Goal: Task Accomplishment & Management: Complete application form

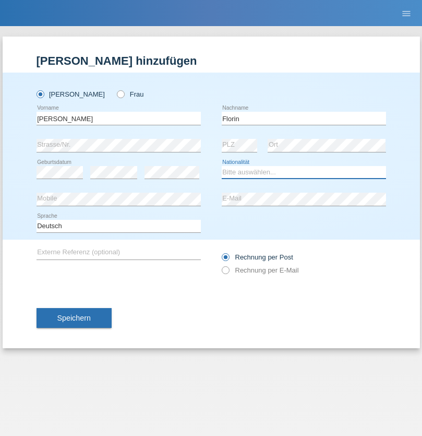
select select "RO"
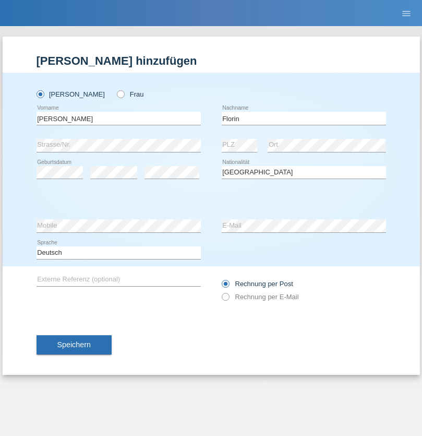
select select "C"
select select "29"
select select "02"
select select "2021"
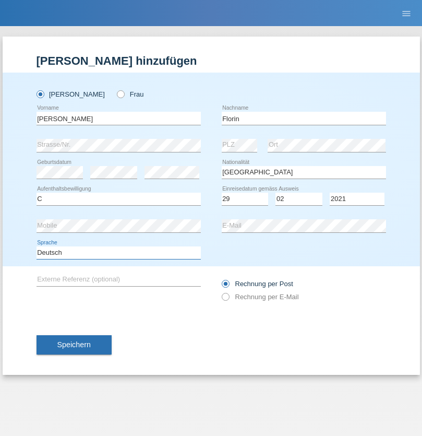
select select "en"
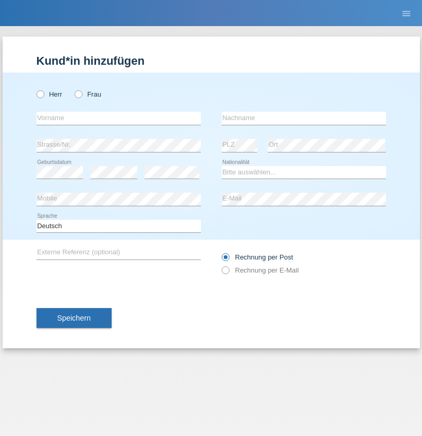
radio input "true"
click at [119, 118] on input "text" at bounding box center [119, 118] width 164 height 13
type input "Ruth"
click at [304, 118] on input "text" at bounding box center [304, 118] width 164 height 13
type input "Krebs"
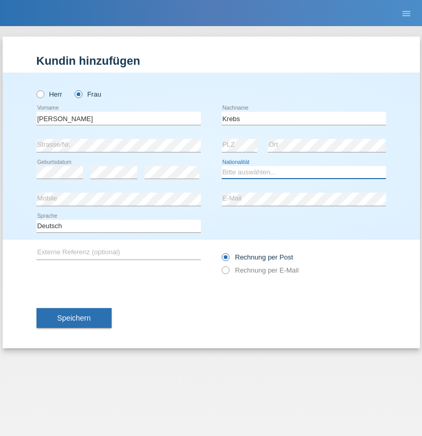
select select "CH"
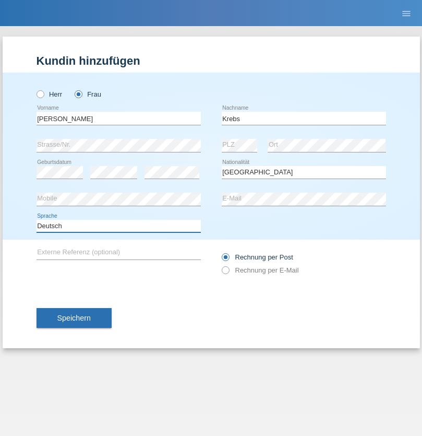
select select "en"
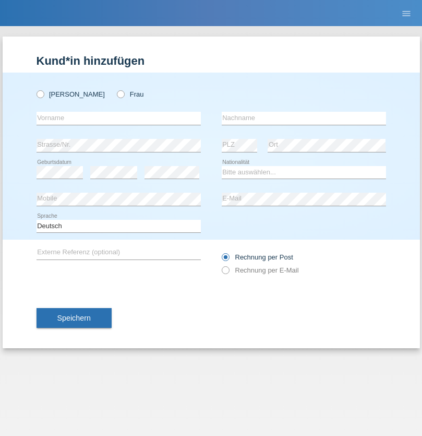
radio input "true"
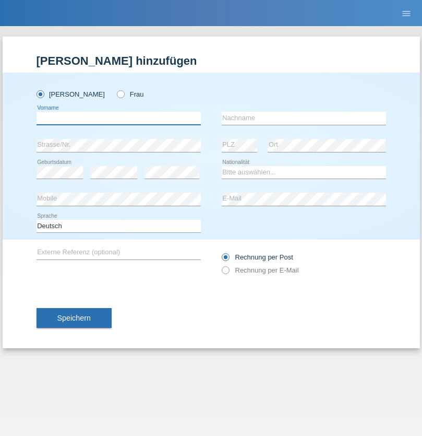
click at [119, 118] on input "text" at bounding box center [119, 118] width 164 height 13
type input "Qovanaj"
click at [304, 118] on input "text" at bounding box center [304, 118] width 164 height 13
type input "Shaban"
select select "CH"
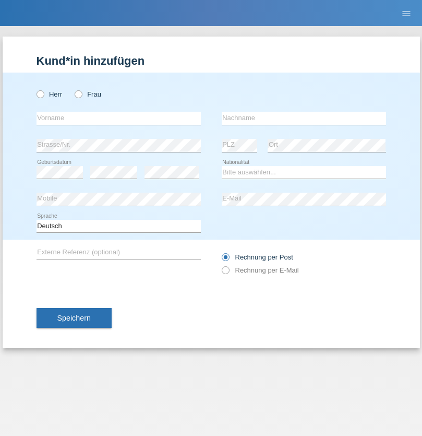
radio input "true"
click at [119, 118] on input "text" at bounding box center [119, 118] width 164 height 13
type input "Kata"
click at [304, 118] on input "text" at bounding box center [304, 118] width 164 height 13
type input "Purkic"
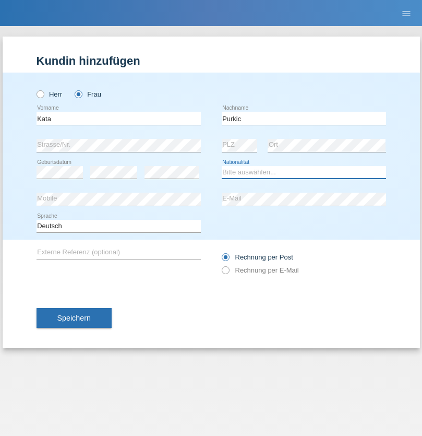
select select "HR"
select select "C"
select select "17"
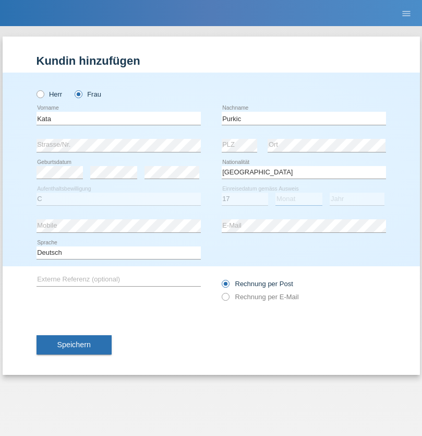
select select "08"
select select "1992"
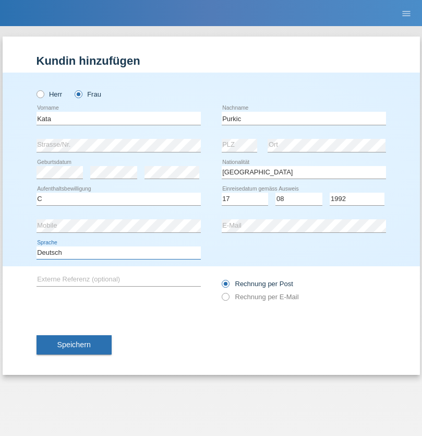
select select "en"
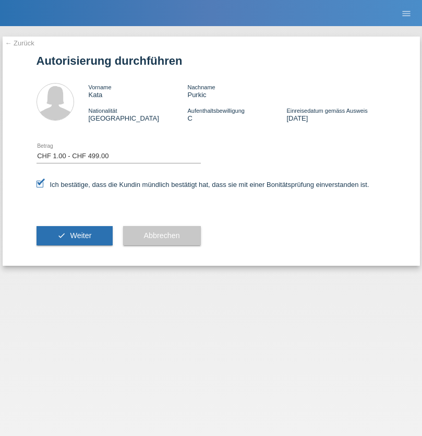
select select "1"
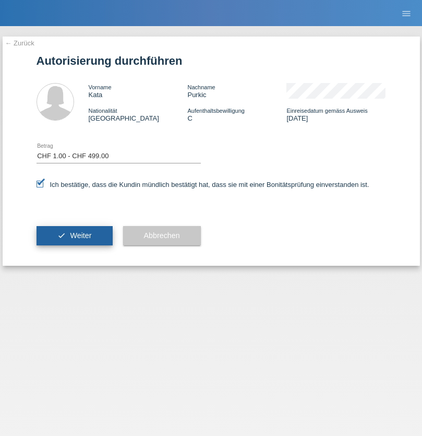
click at [74, 235] on span "Weiter" at bounding box center [80, 235] width 21 height 8
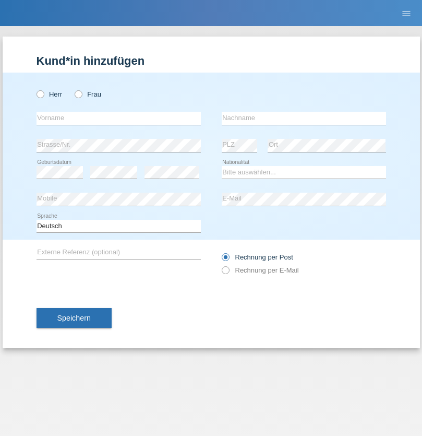
radio input "true"
click at [119, 118] on input "text" at bounding box center [119, 118] width 164 height 13
type input "Lenka"
click at [304, 118] on input "text" at bounding box center [304, 118] width 164 height 13
type input "Bouaoud"
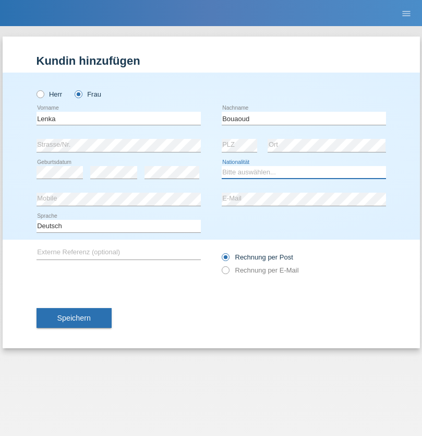
select select "CZ"
select select "C"
select select "21"
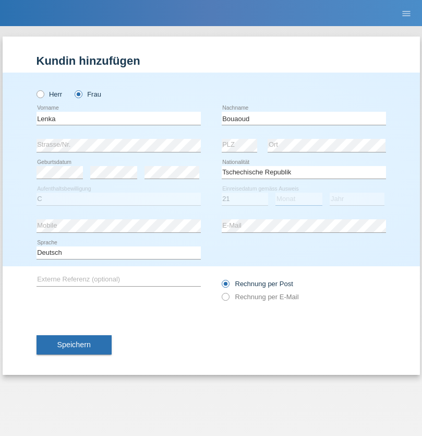
select select "09"
select select "1993"
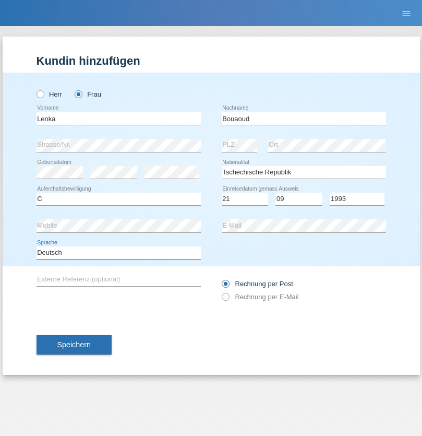
select select "en"
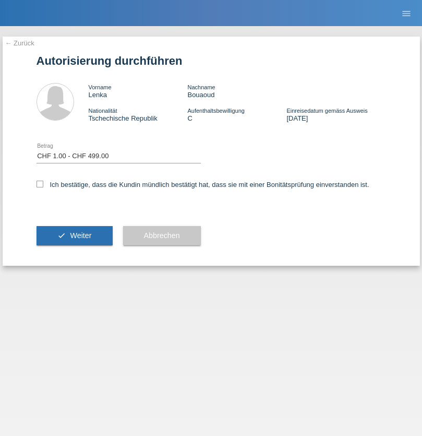
select select "1"
checkbox input "true"
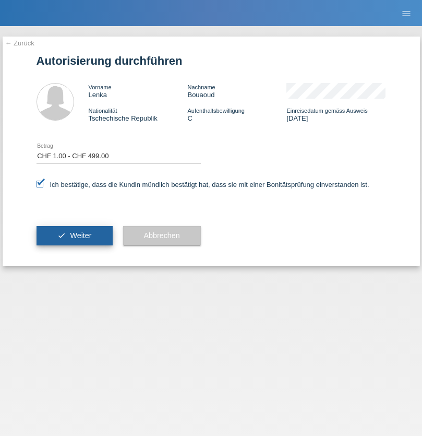
click at [74, 235] on span "Weiter" at bounding box center [80, 235] width 21 height 8
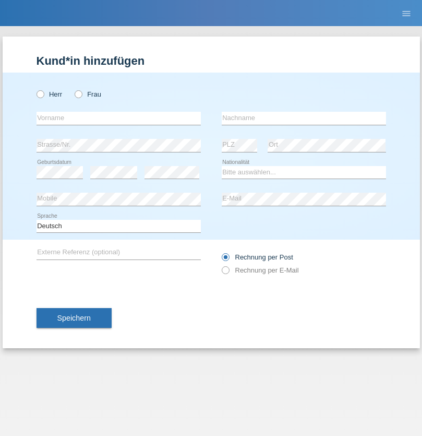
radio input "true"
click at [119, 118] on input "text" at bounding box center [119, 118] width 164 height 13
type input "Marco"
click at [304, 118] on input "text" at bounding box center [304, 118] width 164 height 13
type input "Weinlein"
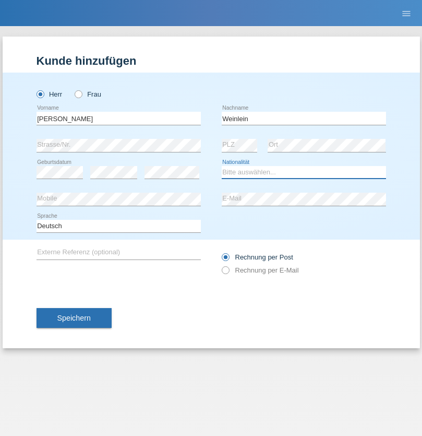
select select "CH"
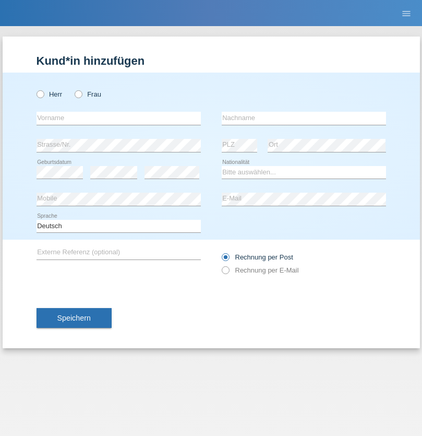
radio input "true"
click at [119, 118] on input "text" at bounding box center [119, 118] width 164 height 13
type input "Jashari lmeri"
click at [304, 118] on input "text" at bounding box center [304, 118] width 164 height 13
type input "Rabije"
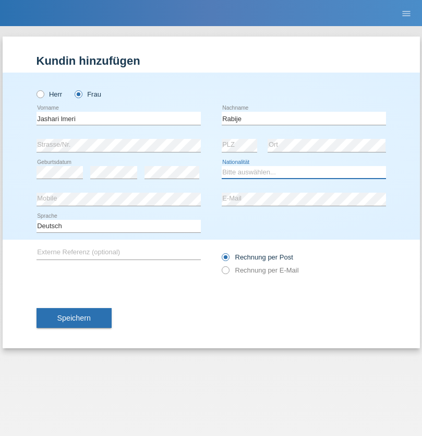
select select "CH"
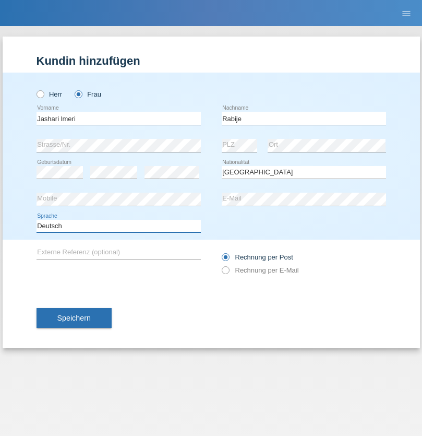
select select "en"
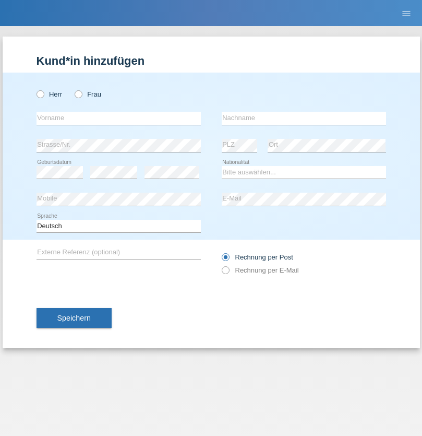
radio input "true"
click at [119, 118] on input "text" at bounding box center [119, 118] width 164 height 13
type input "firat"
click at [304, 118] on input "text" at bounding box center [304, 118] width 164 height 13
type input "kara"
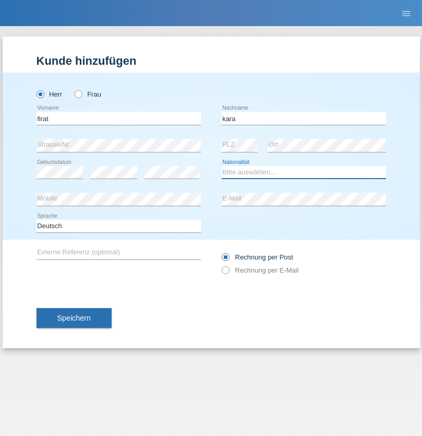
select select "CH"
radio input "true"
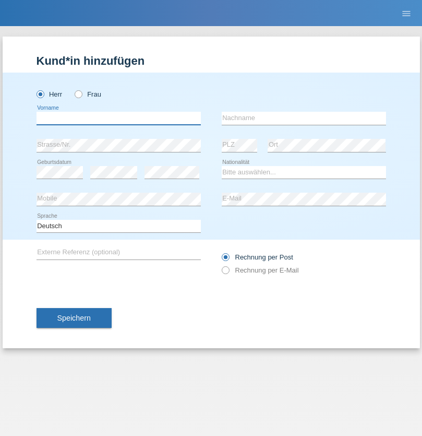
click at [119, 118] on input "text" at bounding box center [119, 118] width 164 height 13
type input "Gigov"
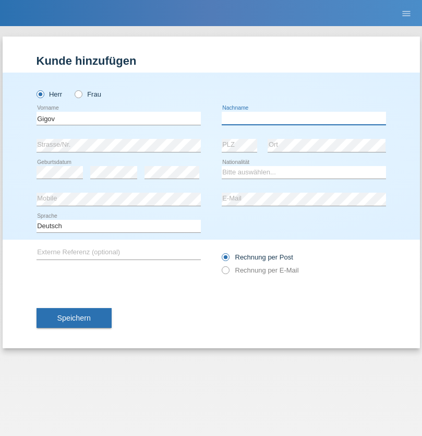
click at [304, 118] on input "text" at bounding box center [304, 118] width 164 height 13
type input "Zhan"
select select "BG"
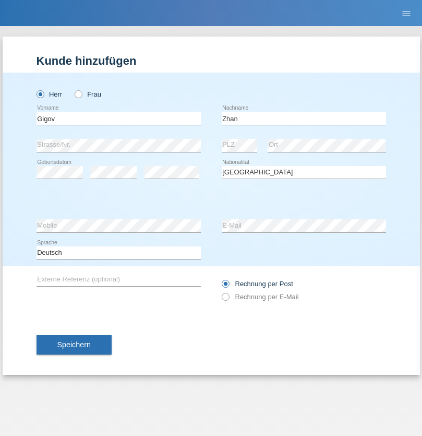
select select "C"
select select "23"
select select "10"
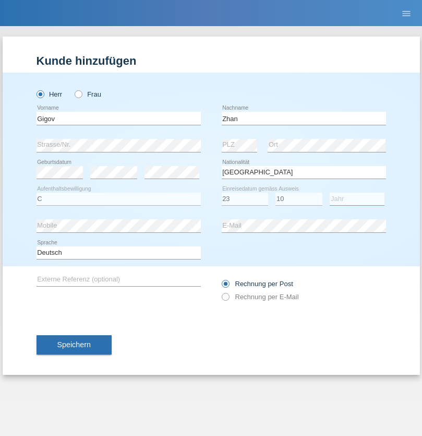
select select "2021"
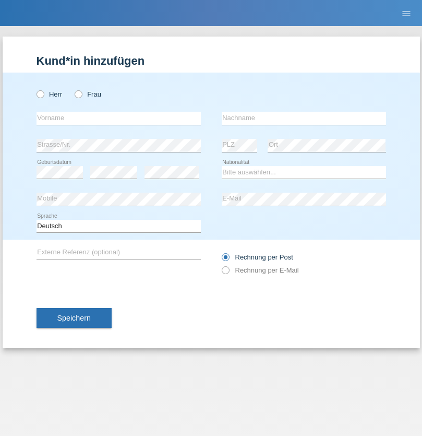
radio input "true"
click at [119, 118] on input "text" at bounding box center [119, 118] width 164 height 13
type input "Amand"
click at [304, 118] on input "text" at bounding box center [304, 118] width 164 height 13
type input "Pires"
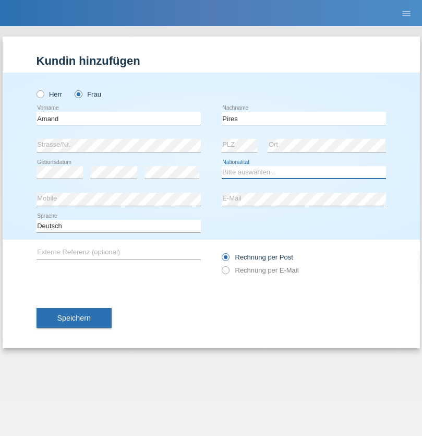
select select "CH"
radio input "true"
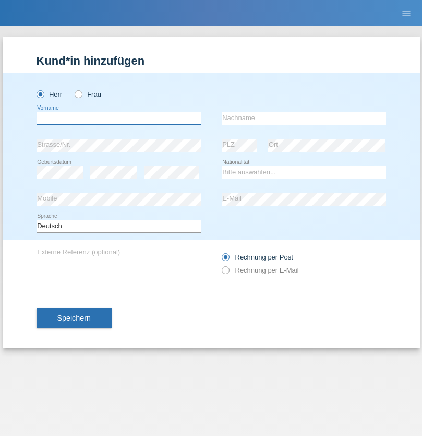
click at [119, 118] on input "text" at bounding box center [119, 118] width 164 height 13
type input "Anwar"
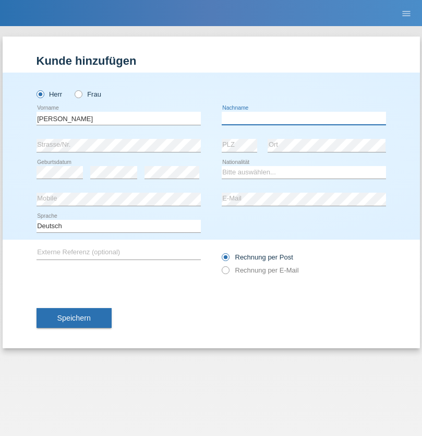
click at [304, 118] on input "text" at bounding box center [304, 118] width 164 height 13
type input "Saidi"
select select "CH"
radio input "true"
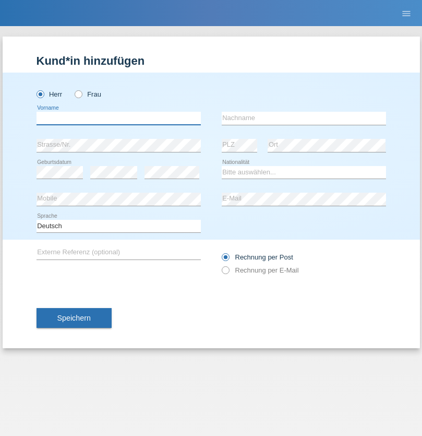
click at [119, 118] on input "text" at bounding box center [119, 118] width 164 height 13
type input "Matusa"
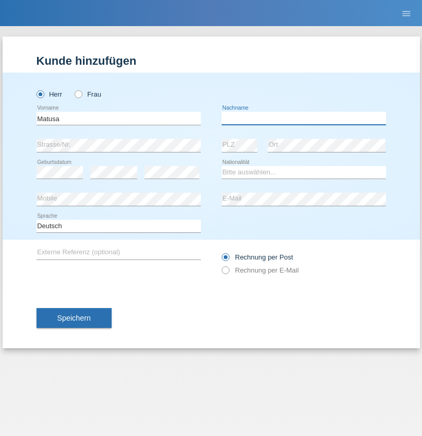
click at [304, 118] on input "text" at bounding box center [304, 118] width 164 height 13
type input "Marian valentin"
select select "OM"
select select "C"
select select "01"
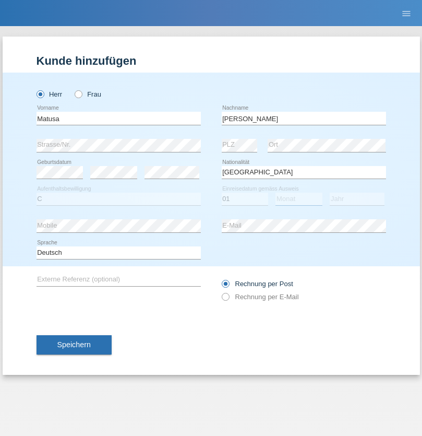
select select "06"
select select "2016"
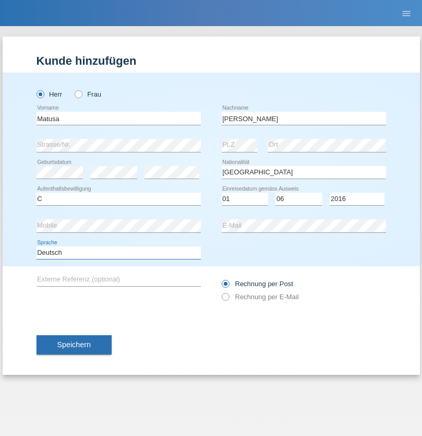
select select "en"
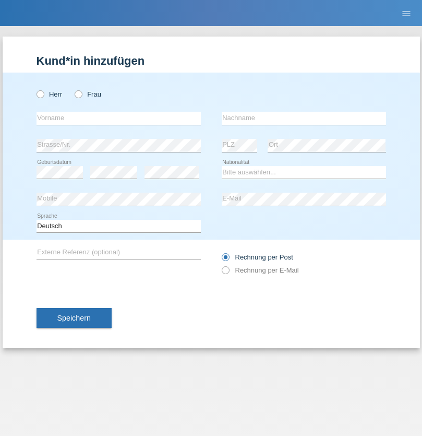
radio input "true"
click at [119, 118] on input "text" at bounding box center [119, 118] width 164 height 13
type input "Edinson Maurício"
click at [304, 118] on input "text" at bounding box center [304, 118] width 164 height 13
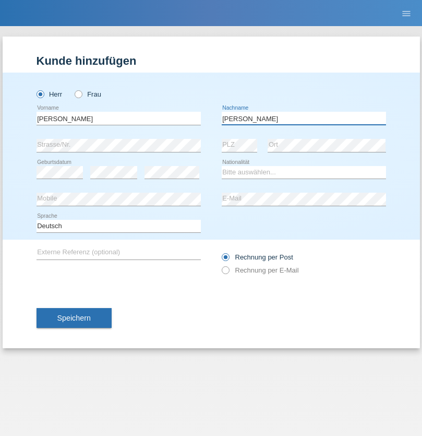
type input "Branquinho Alexander"
select select "PT"
select select "C"
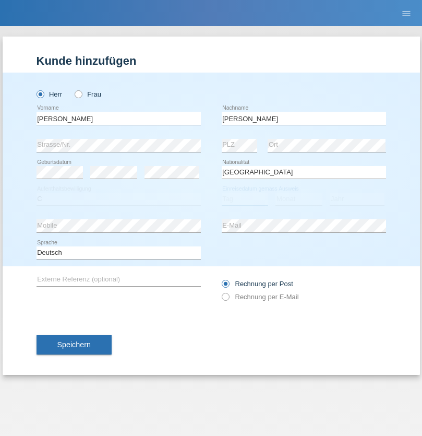
select select "23"
select select "08"
select select "2021"
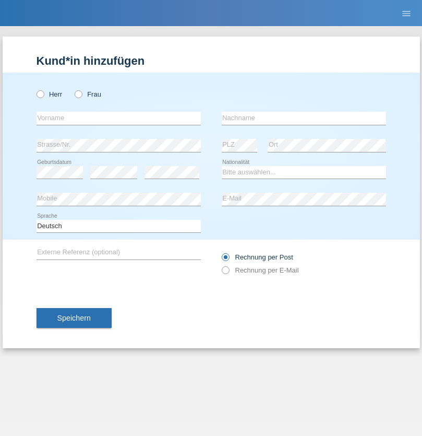
radio input "true"
click at [119, 118] on input "text" at bounding box center [119, 118] width 164 height 13
type input "Luca"
click at [304, 118] on input "text" at bounding box center [304, 118] width 164 height 13
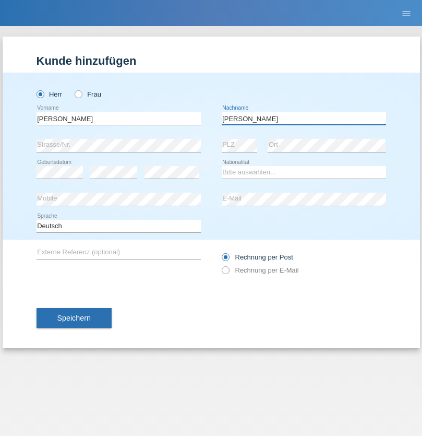
type input "Meier"
select select "CH"
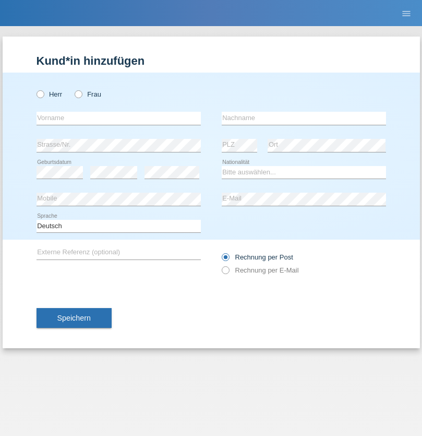
radio input "true"
click at [119, 118] on input "text" at bounding box center [119, 118] width 164 height 13
type input "Szilvia"
click at [304, 118] on input "text" at bounding box center [304, 118] width 164 height 13
type input "Olakh"
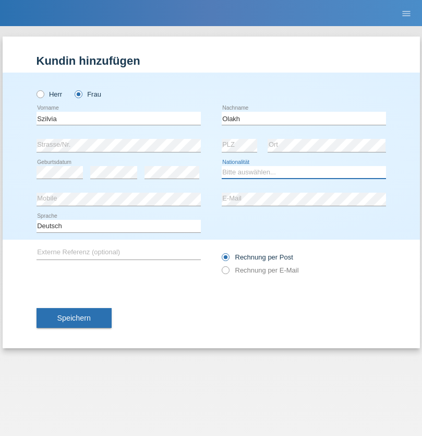
select select "UA"
select select "C"
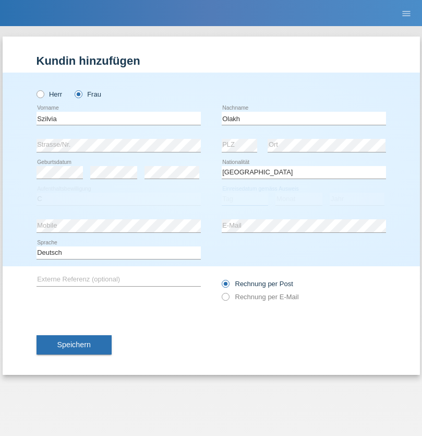
select select "15"
select select "09"
select select "2021"
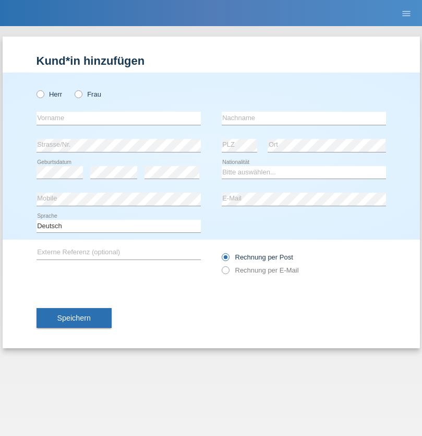
radio input "true"
click at [119, 118] on input "text" at bounding box center [119, 118] width 164 height 13
type input "Asrit"
click at [304, 118] on input "text" at bounding box center [304, 118] width 164 height 13
type input "Kupa"
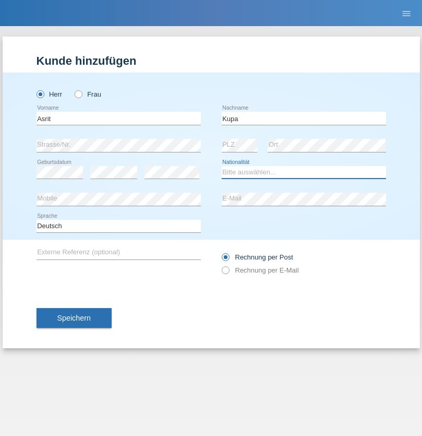
select select "MK"
select select "C"
select select "27"
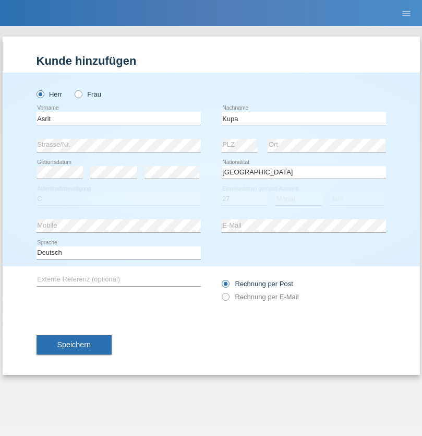
select select "05"
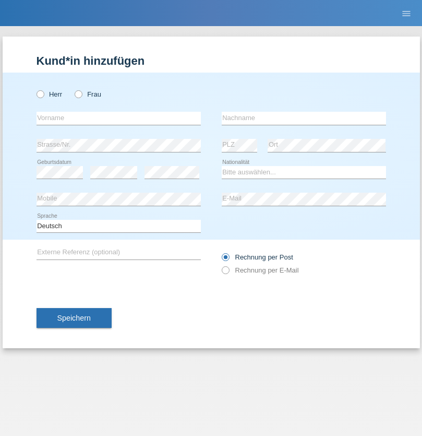
radio input "true"
click at [119, 118] on input "text" at bounding box center [119, 118] width 164 height 13
type input "[PERSON_NAME]"
click at [304, 118] on input "text" at bounding box center [304, 118] width 164 height 13
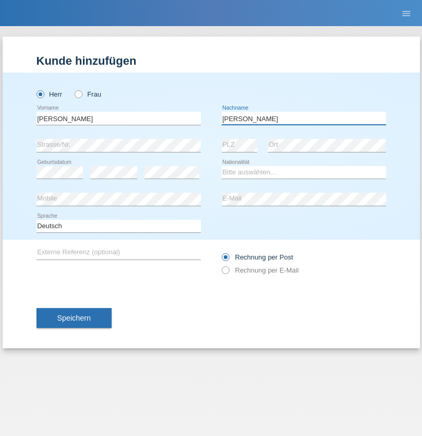
type input "[PERSON_NAME]"
select select "SY"
select select "C"
select select "15"
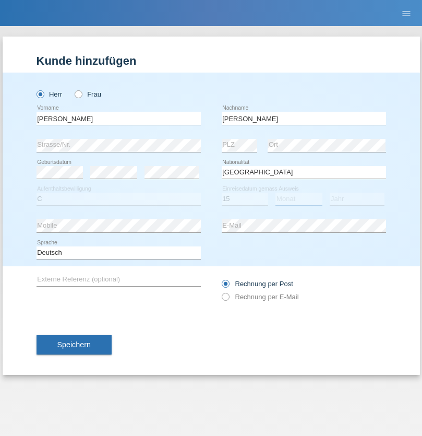
select select "09"
select select "2021"
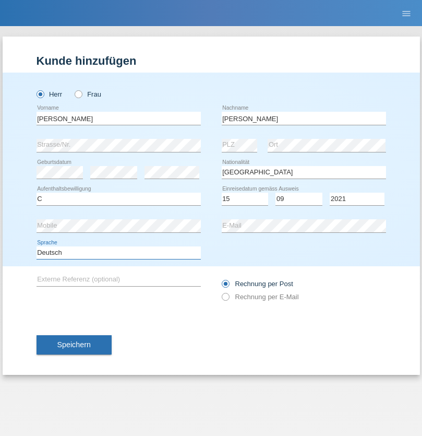
select select "en"
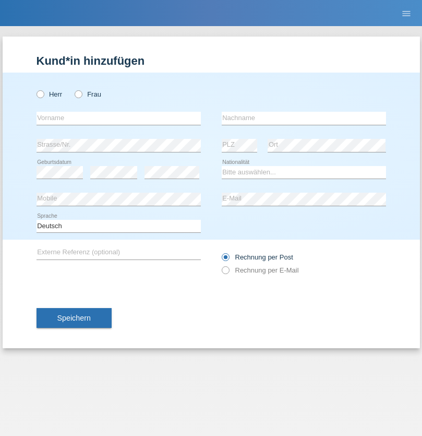
radio input "true"
select select "CH"
radio input "true"
click at [119, 118] on input "text" at bounding box center [119, 118] width 164 height 13
type input "[PERSON_NAME]"
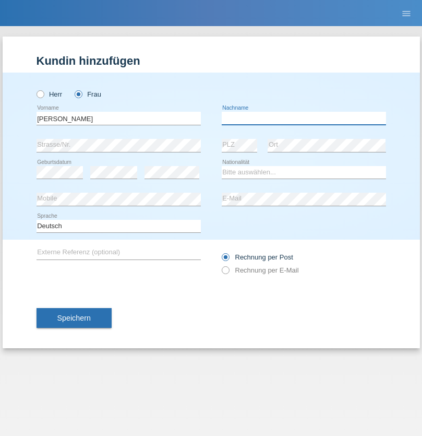
click at [304, 118] on input "text" at bounding box center [304, 118] width 164 height 13
type input "Bacic"
select select "CH"
